Goal: Use online tool/utility: Utilize a website feature to perform a specific function

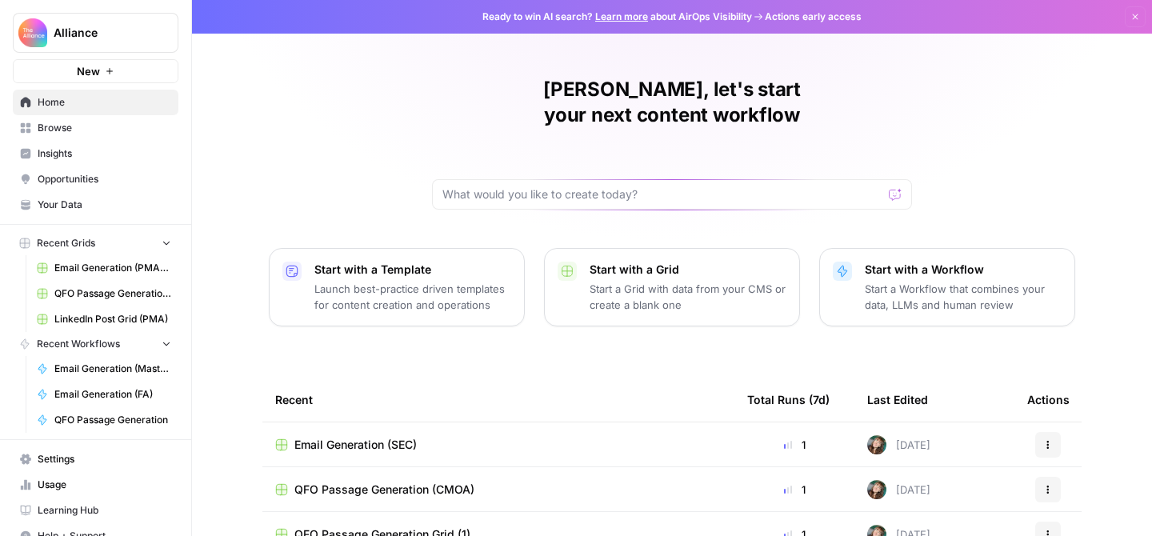
click at [93, 132] on span "Browse" at bounding box center [105, 128] width 134 height 14
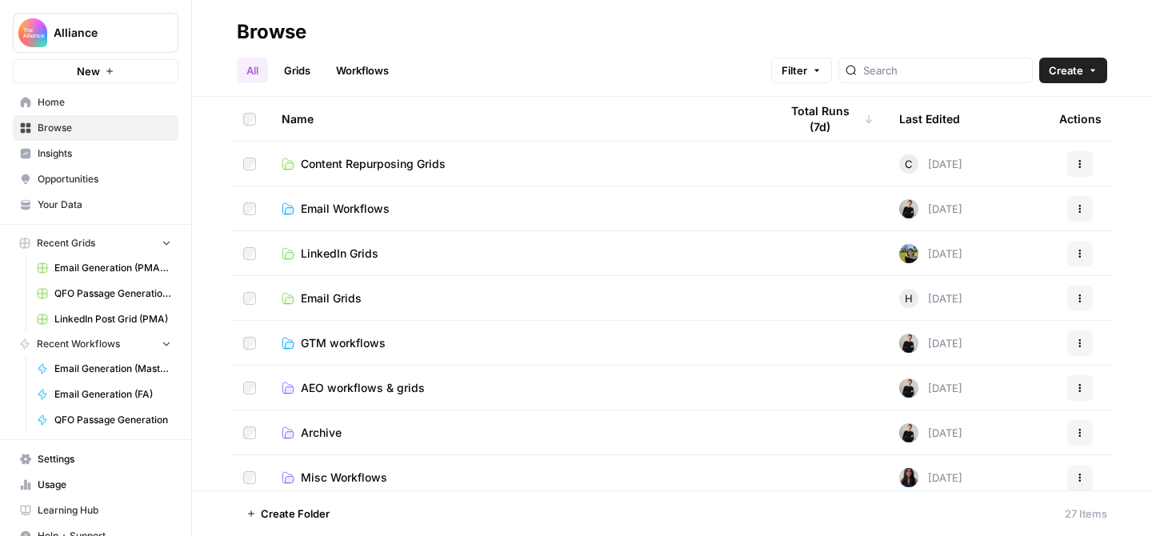
click at [459, 300] on link "Email Grids" at bounding box center [518, 298] width 472 height 16
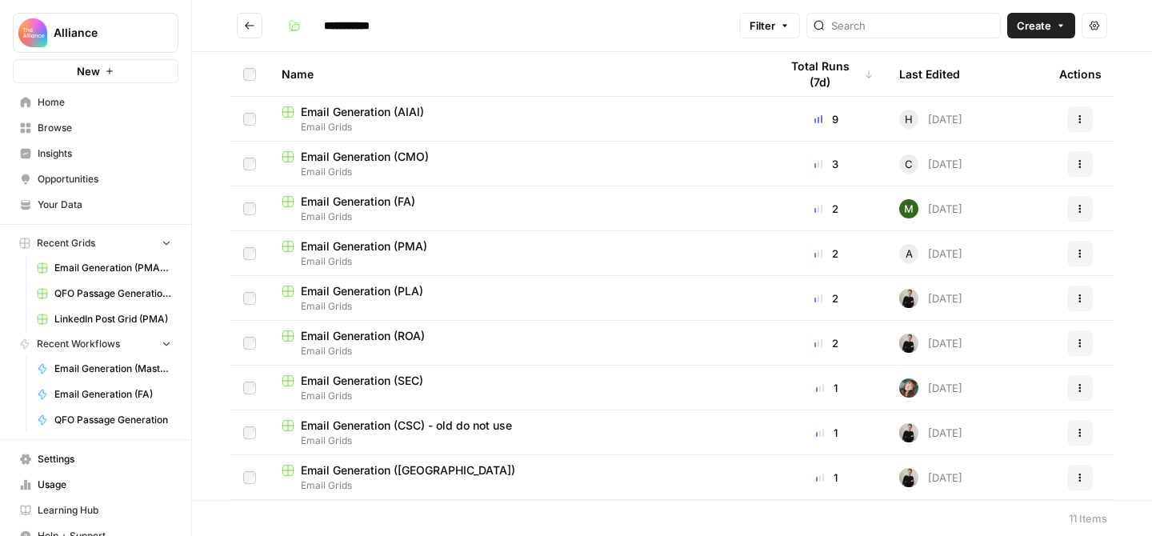
click at [453, 247] on div "Email Generation (PMA)" at bounding box center [518, 246] width 472 height 16
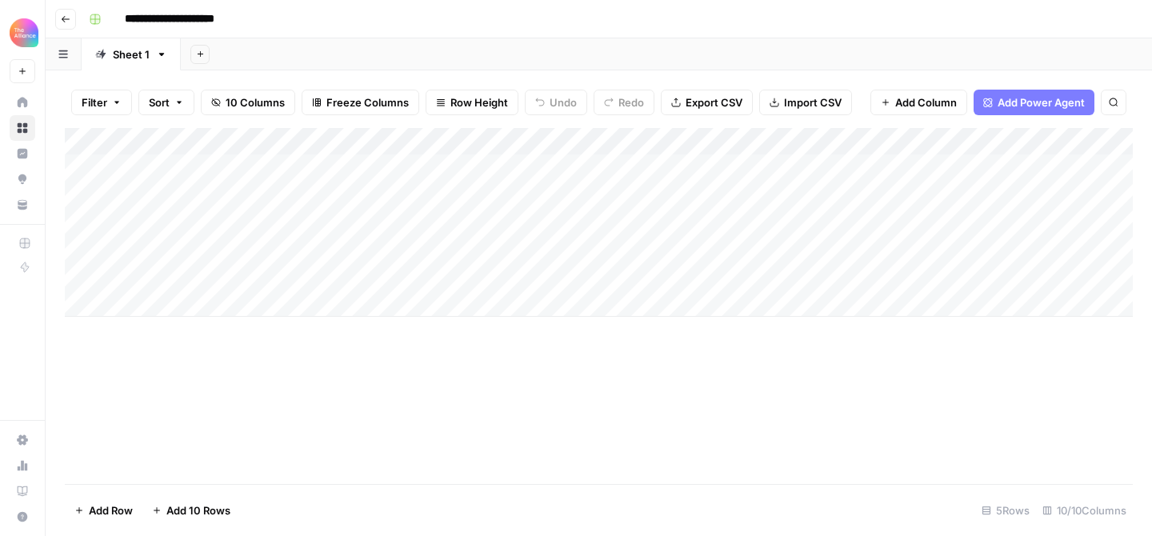
click at [850, 220] on div "Add Column" at bounding box center [599, 222] width 1068 height 189
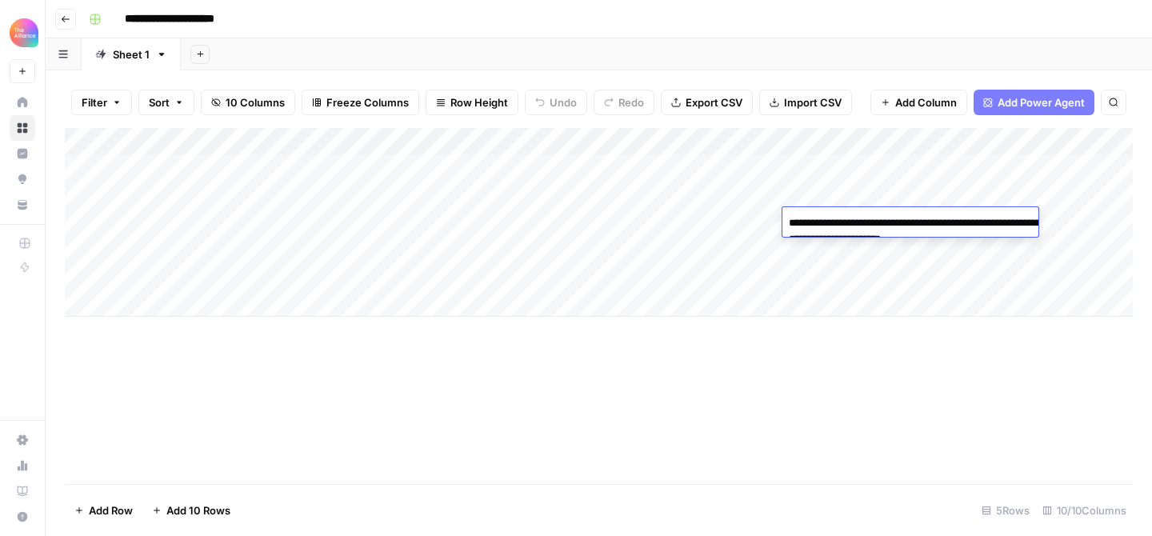
click at [850, 220] on textarea "**********" at bounding box center [942, 231] width 320 height 38
click at [829, 272] on div "Add Column" at bounding box center [599, 222] width 1068 height 189
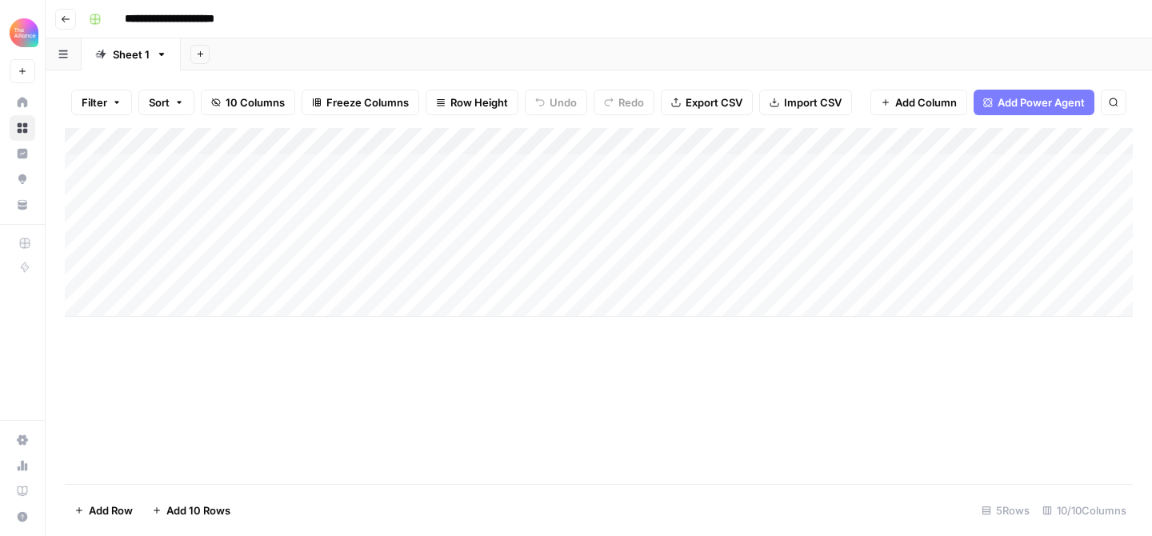
click at [839, 222] on div "Add Column" at bounding box center [599, 222] width 1068 height 189
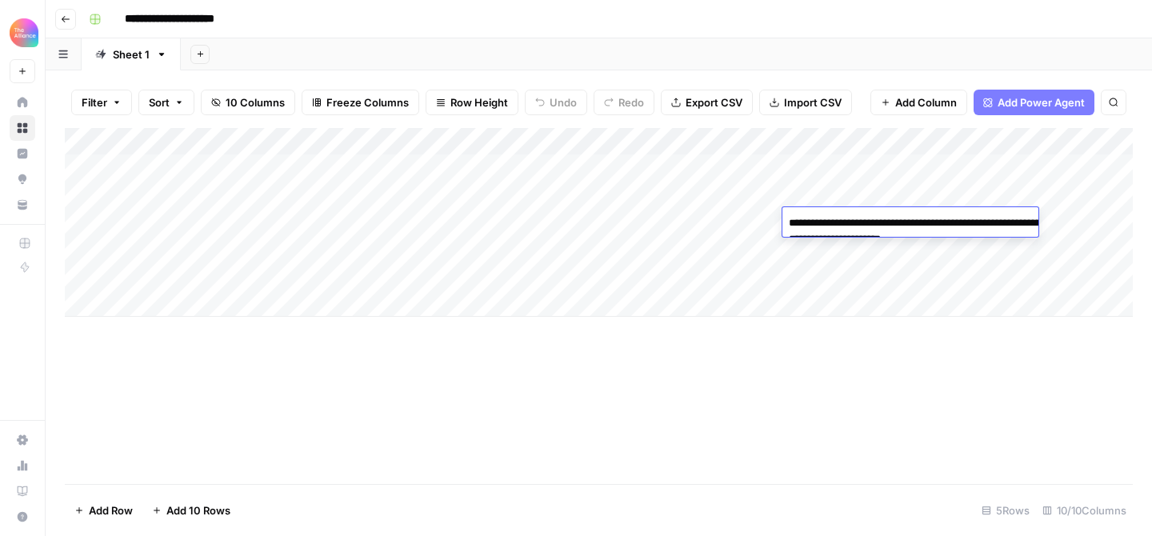
click at [839, 222] on textarea "**********" at bounding box center [942, 231] width 320 height 38
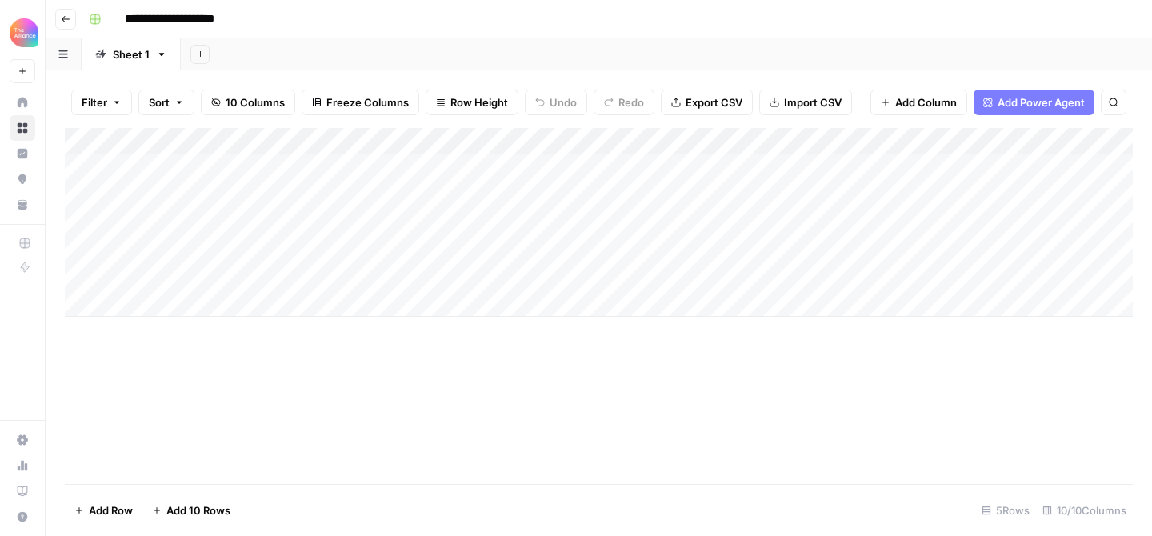
click at [298, 241] on div "Add Column" at bounding box center [599, 222] width 1068 height 189
click at [401, 253] on div "Add Column" at bounding box center [599, 222] width 1068 height 189
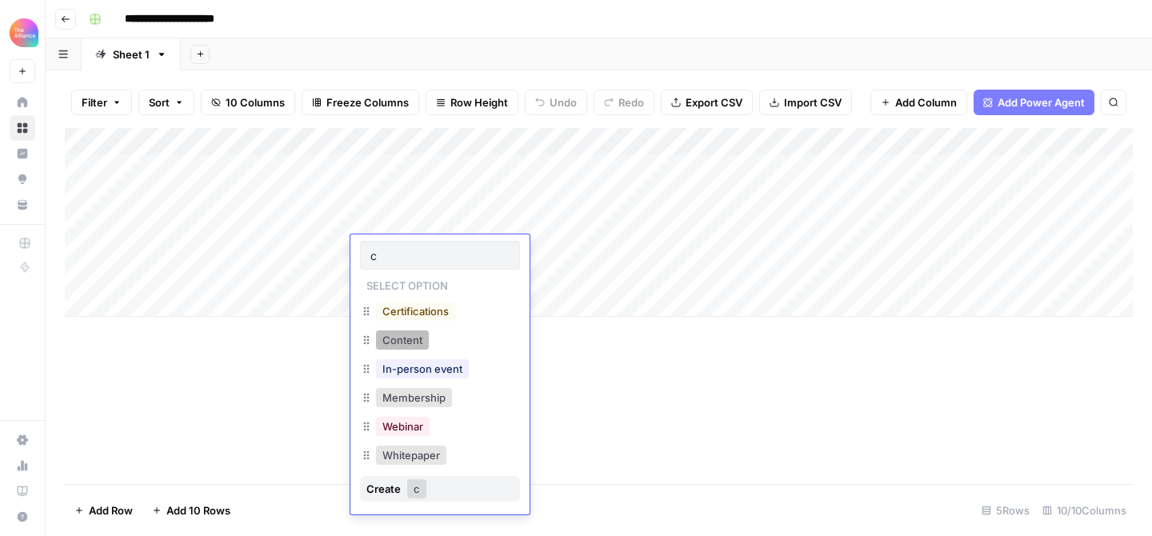
click at [421, 341] on button "Content" at bounding box center [402, 339] width 53 height 19
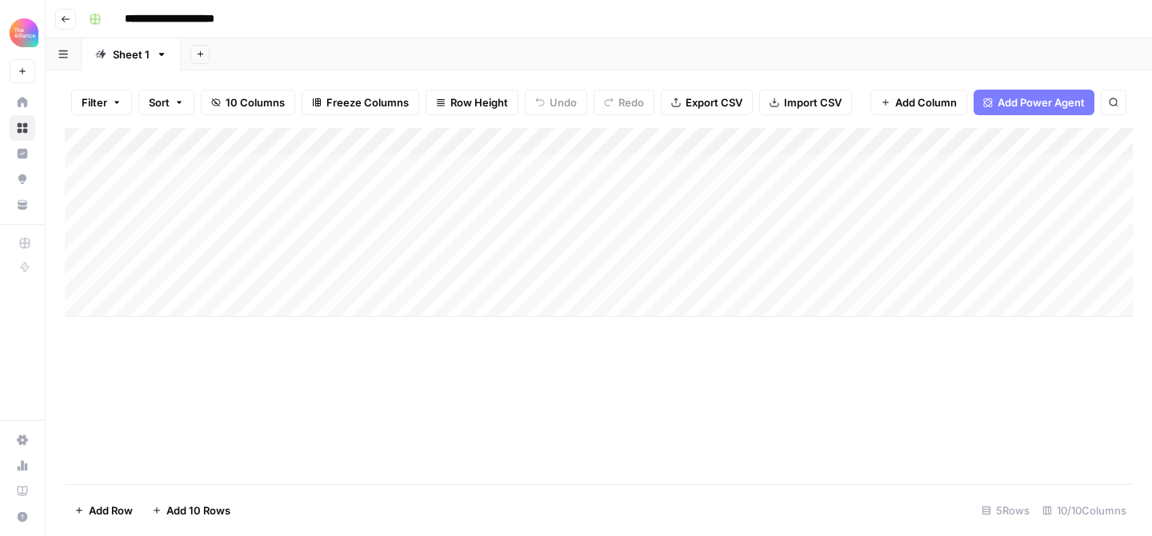
click at [527, 249] on div "Add Column" at bounding box center [599, 222] width 1068 height 189
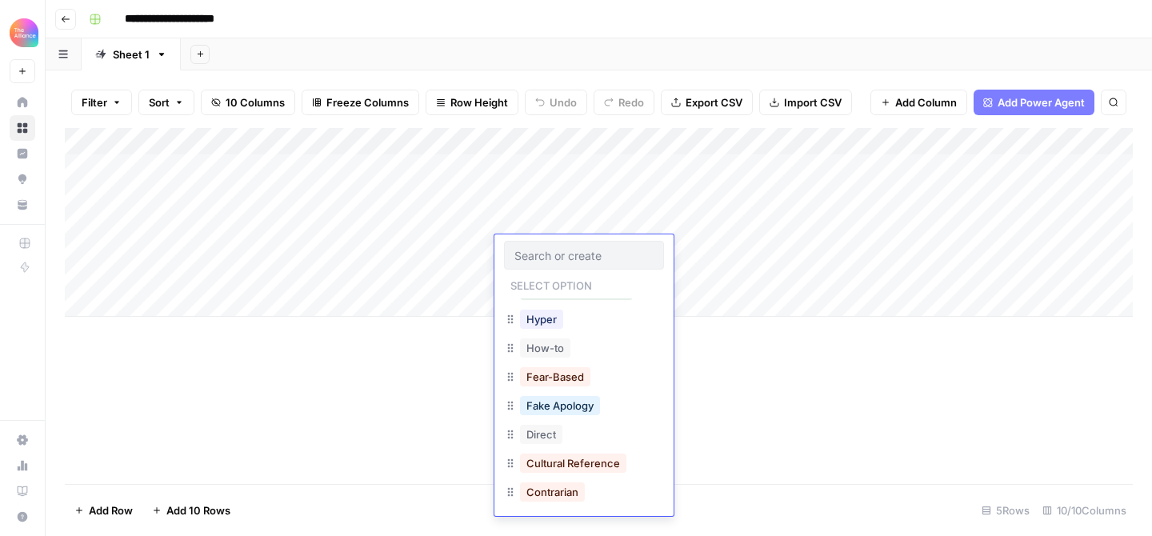
scroll to position [227, 0]
click at [552, 489] on button "Contrarian" at bounding box center [552, 486] width 65 height 19
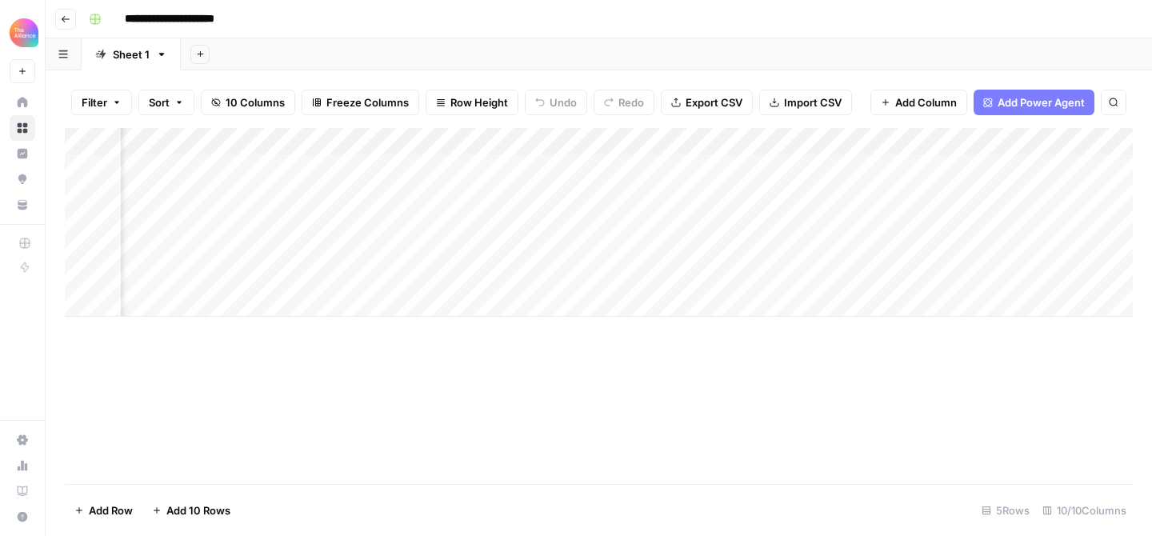
scroll to position [0, 126]
click at [607, 245] on div "Add Column" at bounding box center [599, 222] width 1068 height 189
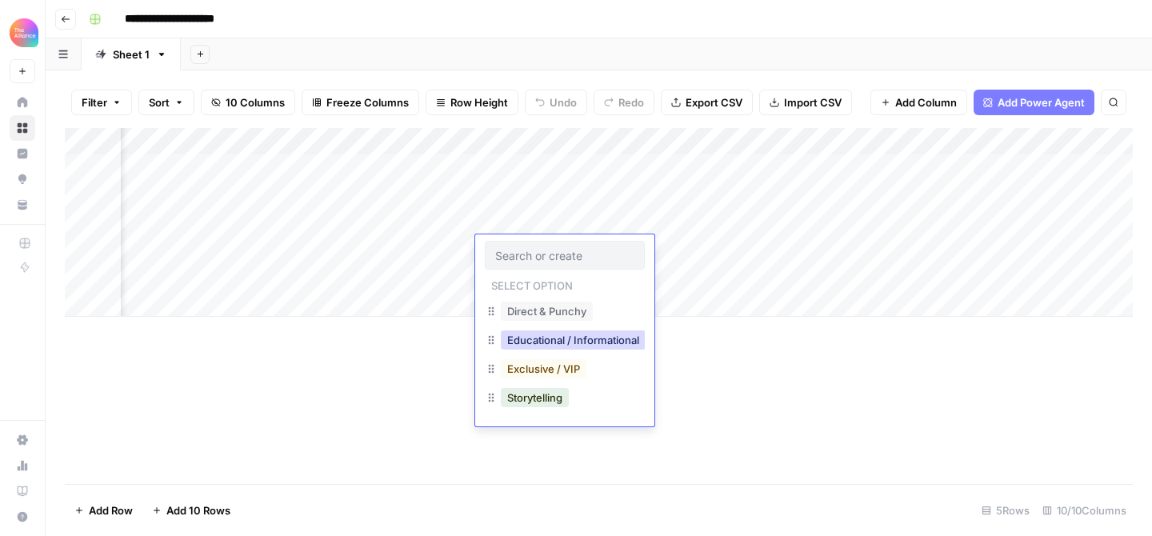
click at [577, 340] on button "Educational / Informational" at bounding box center [573, 339] width 145 height 19
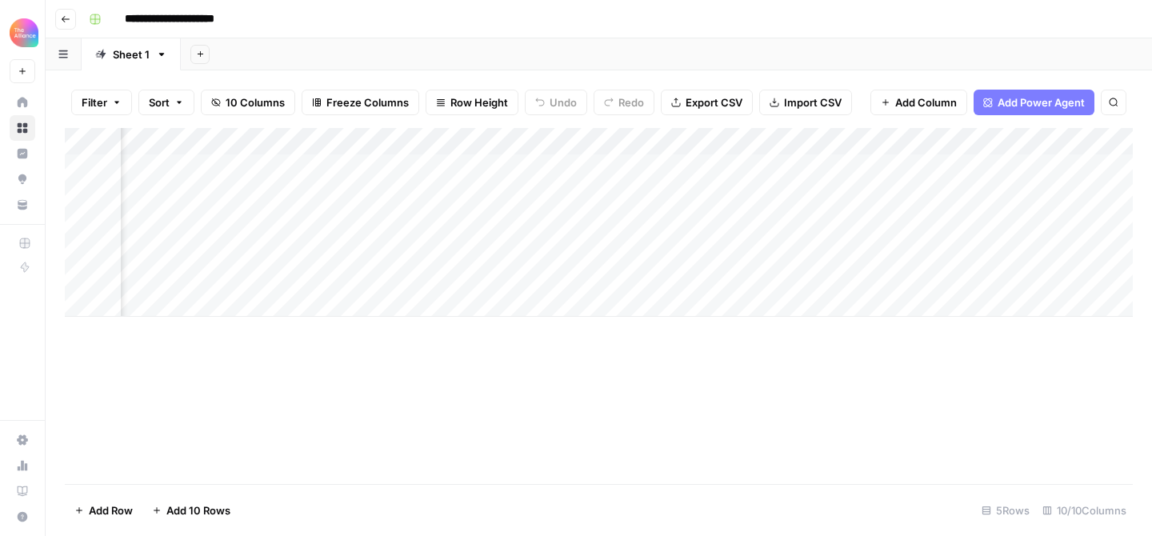
click at [686, 251] on div "Add Column" at bounding box center [599, 222] width 1068 height 189
click at [742, 256] on div "Add Column" at bounding box center [599, 222] width 1068 height 189
click at [742, 251] on div "Add Column" at bounding box center [599, 222] width 1068 height 189
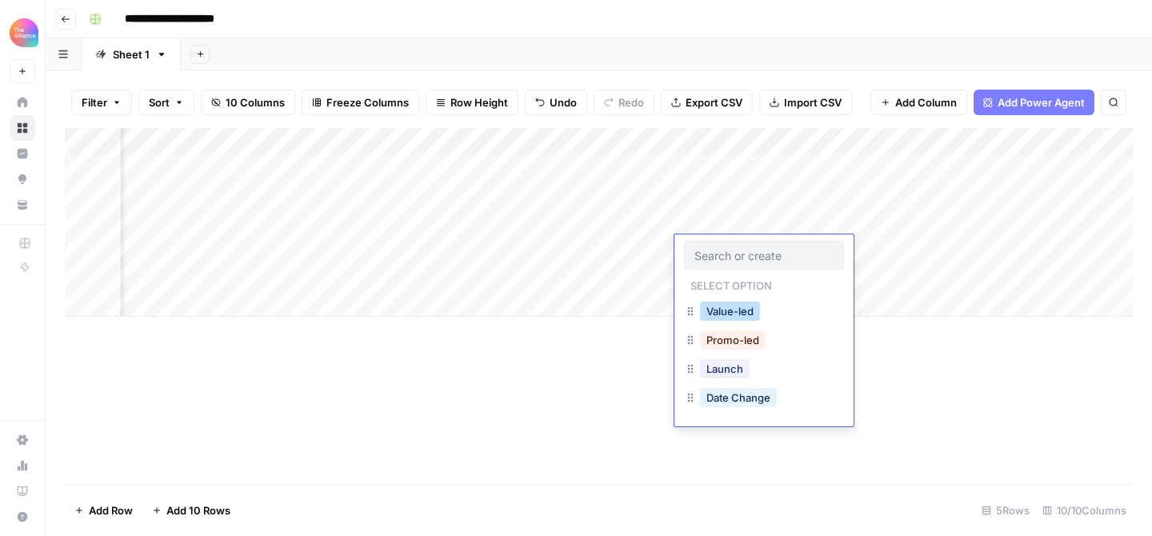
click at [741, 307] on button "Value-led" at bounding box center [730, 311] width 60 height 19
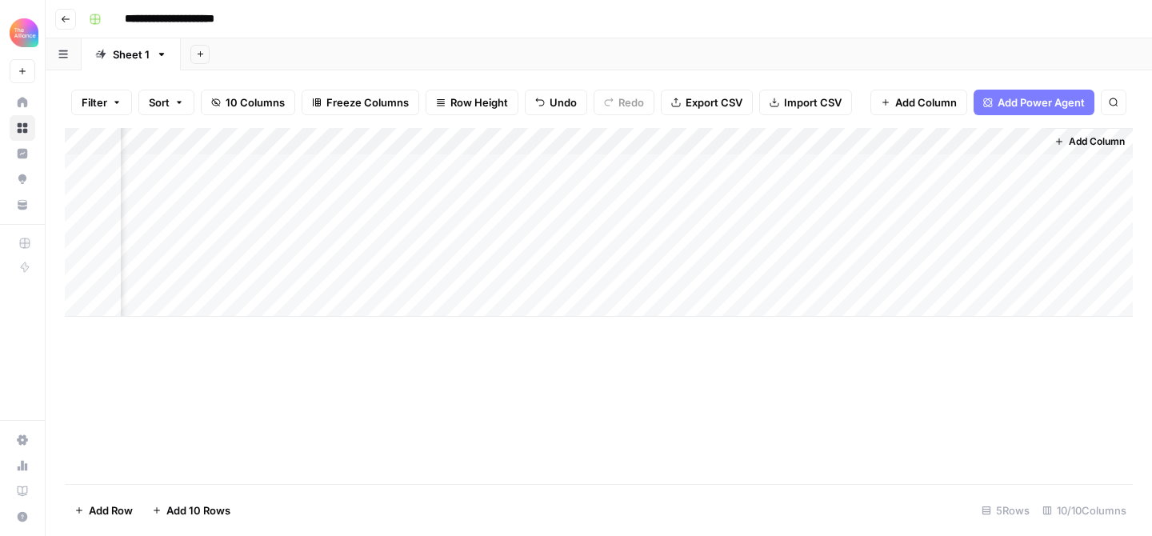
scroll to position [0, 924]
click at [732, 248] on div "Add Column" at bounding box center [599, 222] width 1068 height 189
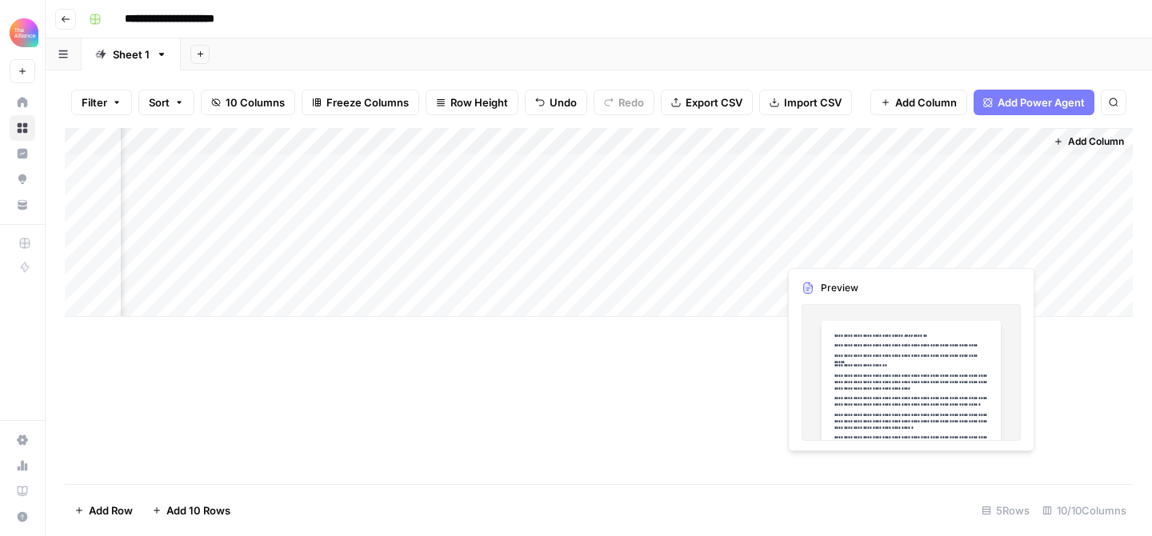
click at [949, 246] on div "Add Column" at bounding box center [599, 222] width 1068 height 189
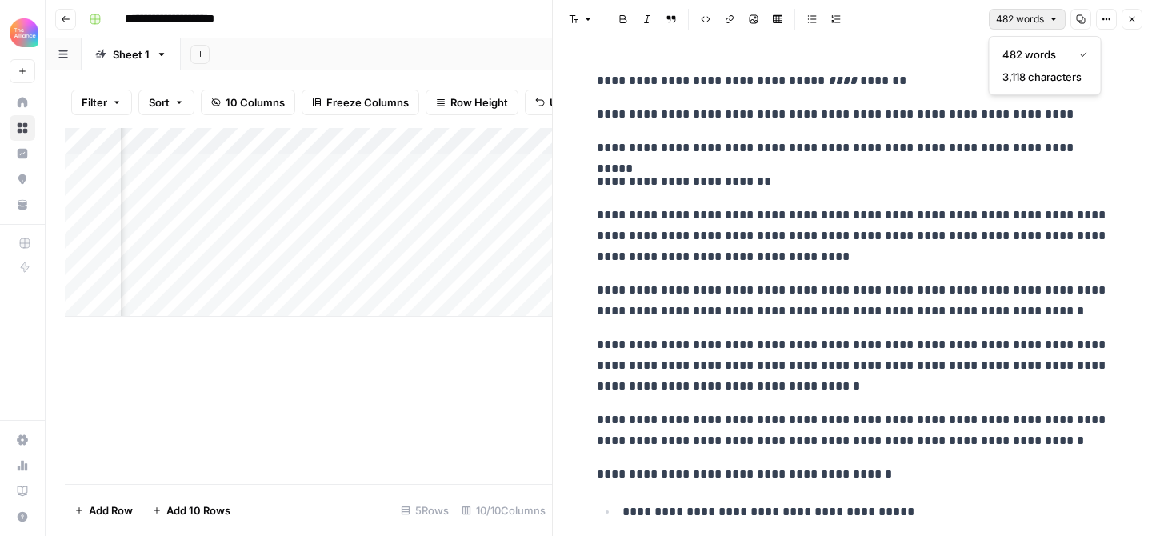
click at [1033, 22] on span "482 words" at bounding box center [1020, 19] width 48 height 14
click at [1033, 20] on span "482 words" at bounding box center [1020, 19] width 48 height 14
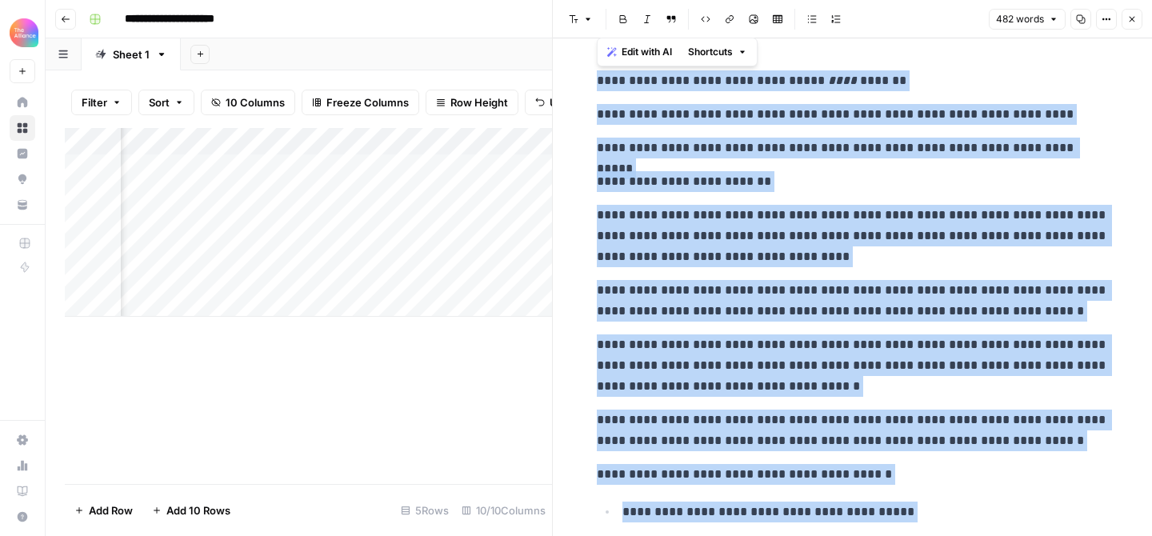
drag, startPoint x: 958, startPoint y: 471, endPoint x: 595, endPoint y: 62, distance: 547.3
copy div "**********"
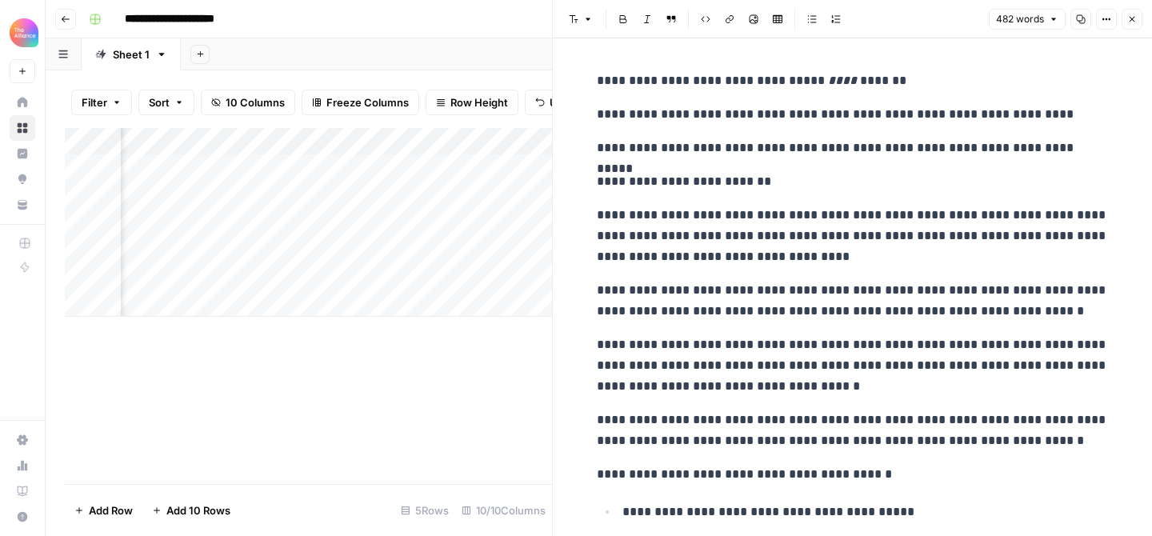
click at [1133, 19] on icon "button" at bounding box center [1132, 19] width 10 height 10
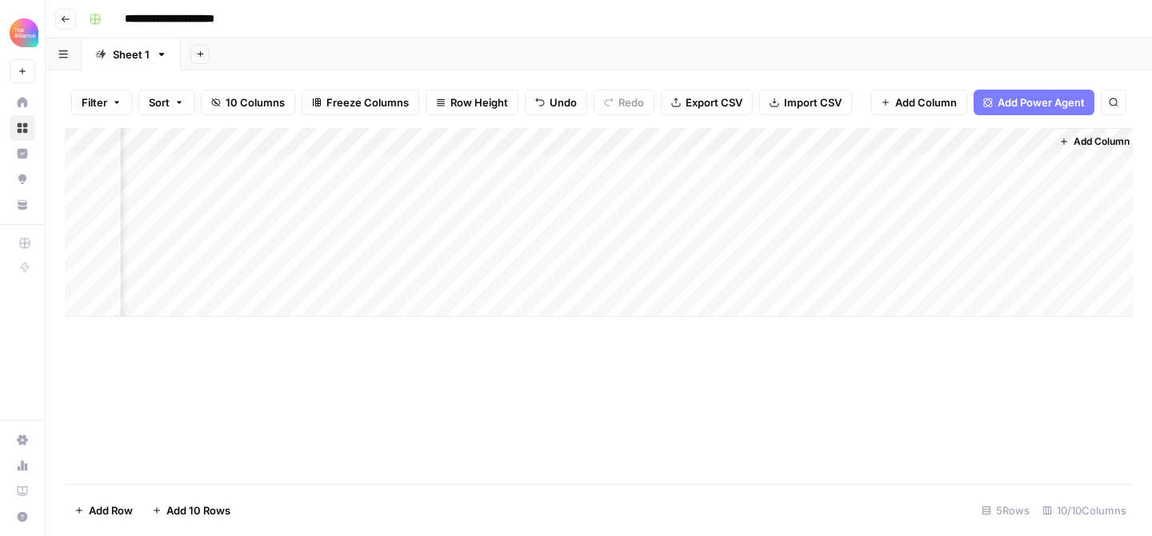
scroll to position [0, 905]
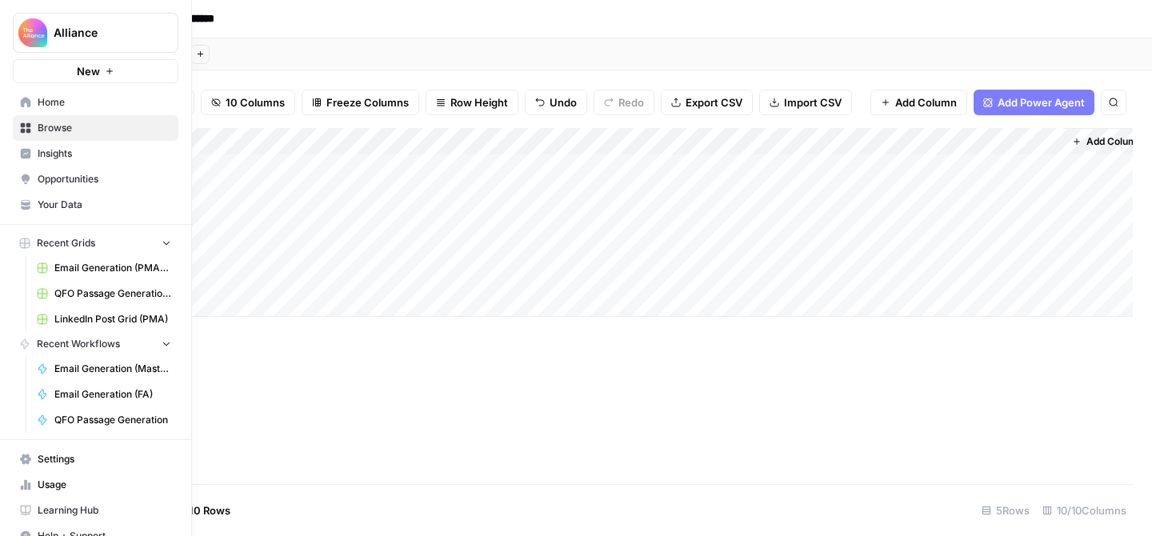
click at [48, 101] on span "Home" at bounding box center [105, 102] width 134 height 14
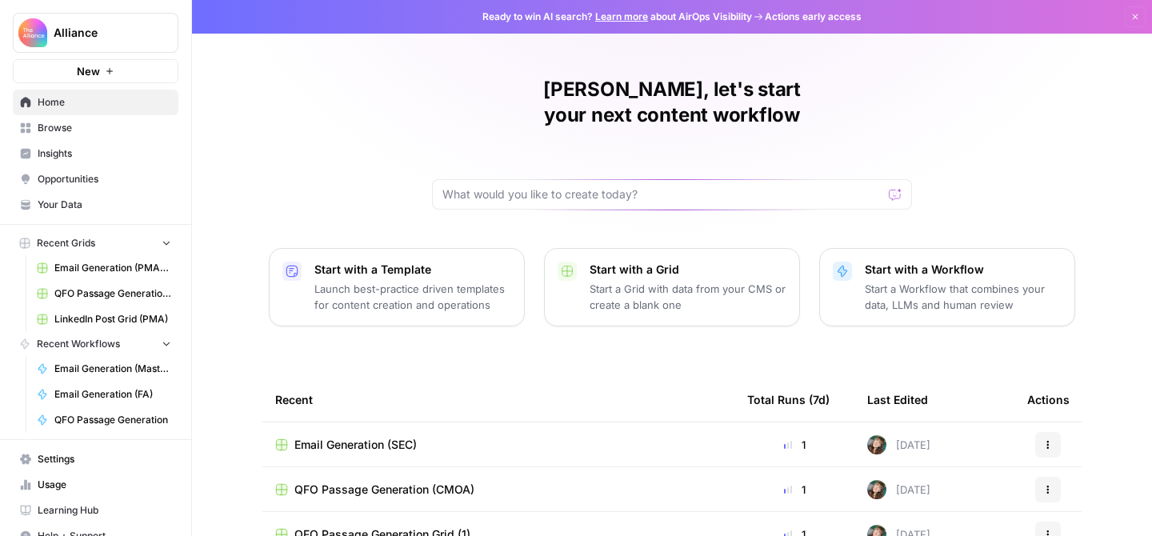
click at [82, 125] on span "Browse" at bounding box center [105, 128] width 134 height 14
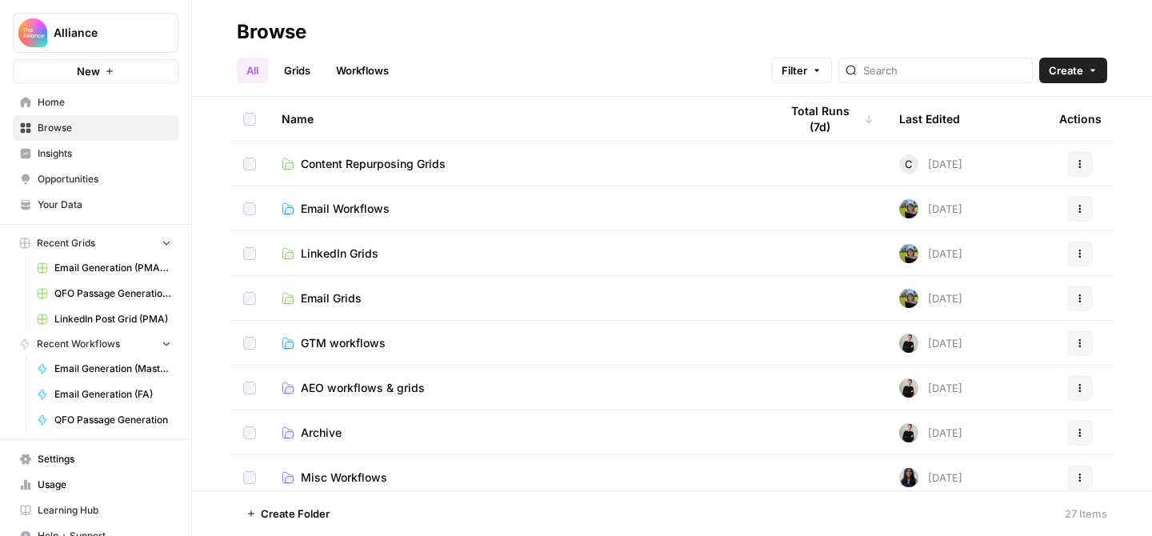
click at [300, 63] on link "Grids" at bounding box center [297, 71] width 46 height 26
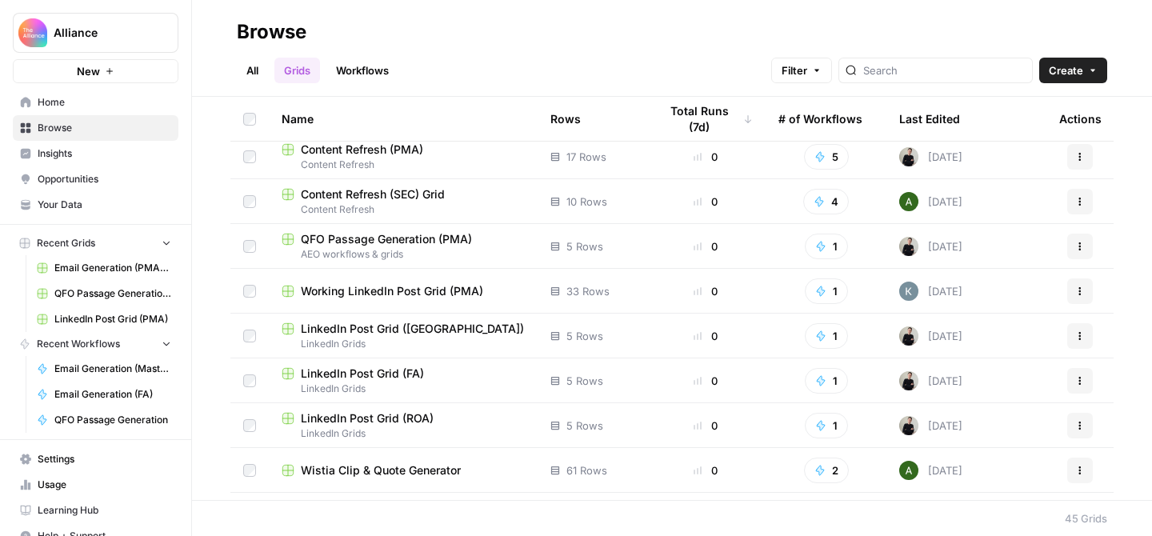
scroll to position [1493, 0]
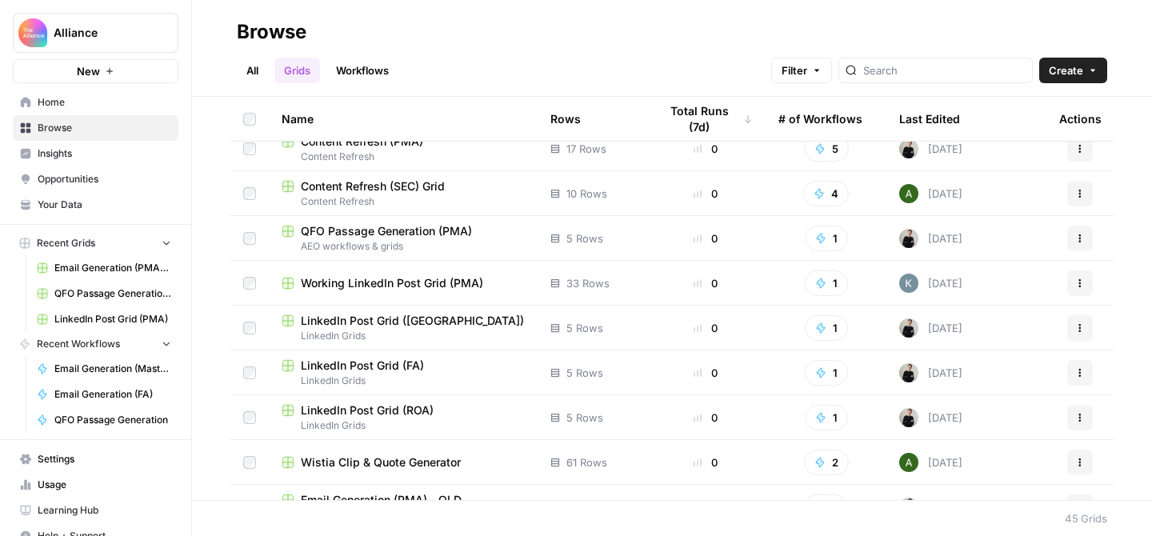
click at [486, 235] on div "QFO Passage Generation (PMA)" at bounding box center [403, 231] width 243 height 16
